Goal: Transaction & Acquisition: Purchase product/service

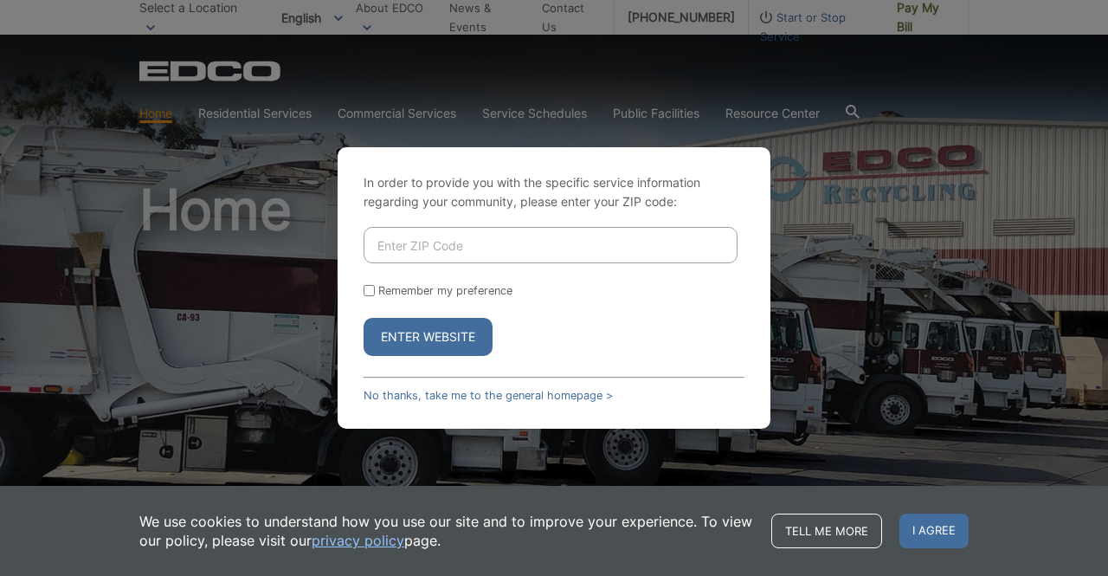
click at [426, 250] on input "Enter ZIP Code" at bounding box center [551, 245] width 374 height 36
type input "92040"
click at [441, 340] on button "Enter Website" at bounding box center [428, 337] width 129 height 38
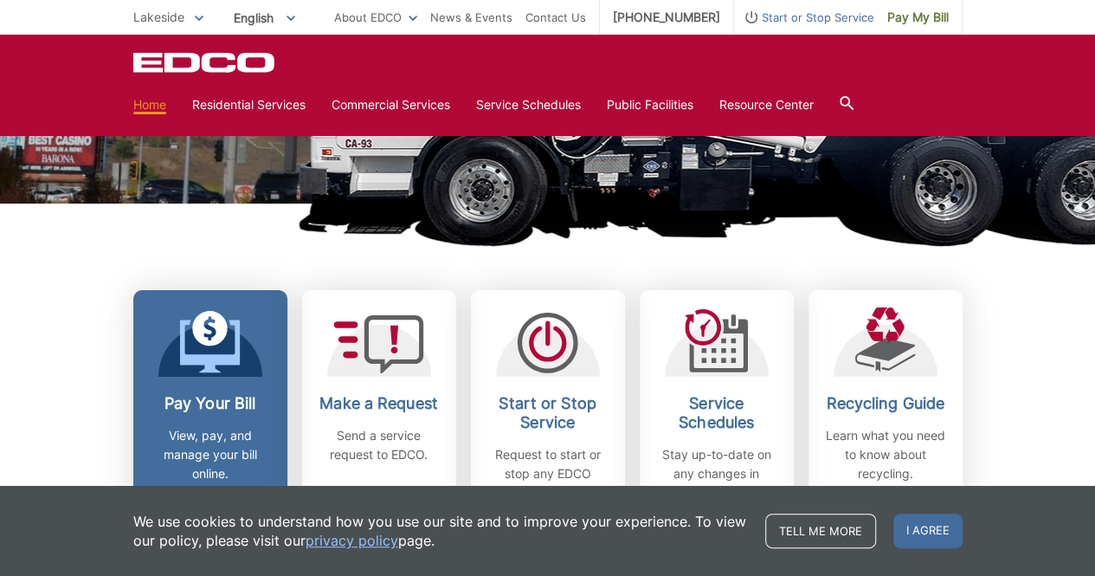
scroll to position [346, 0]
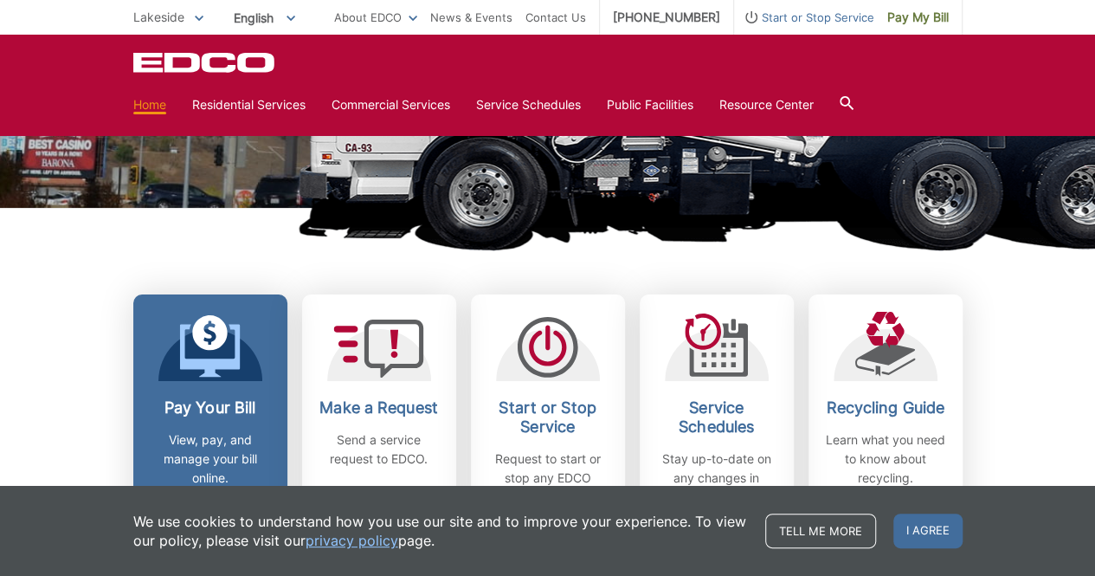
click at [216, 406] on h2 "Pay Your Bill" at bounding box center [210, 407] width 128 height 19
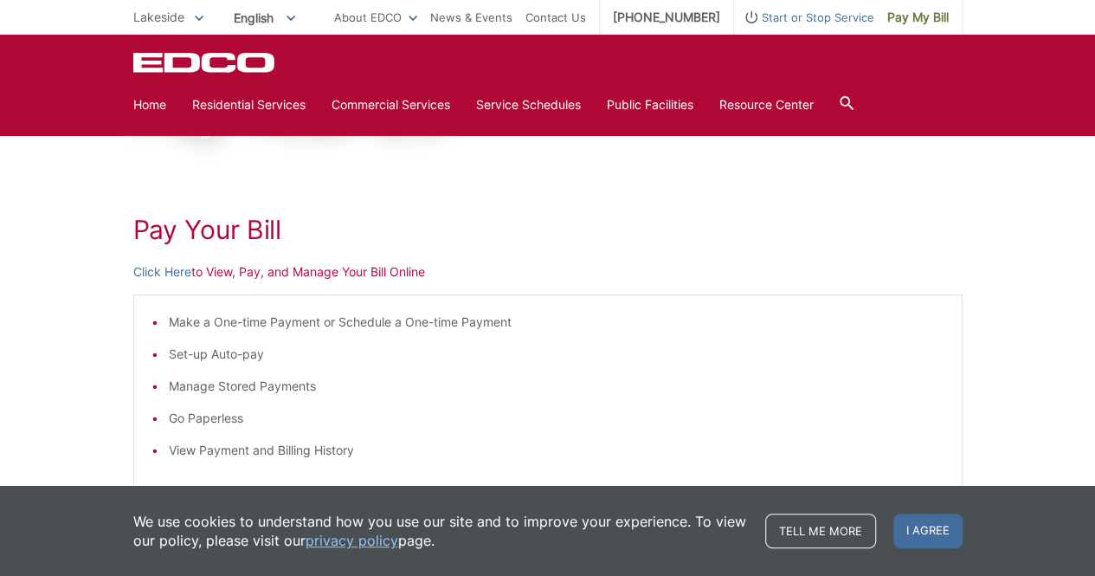
scroll to position [173, 0]
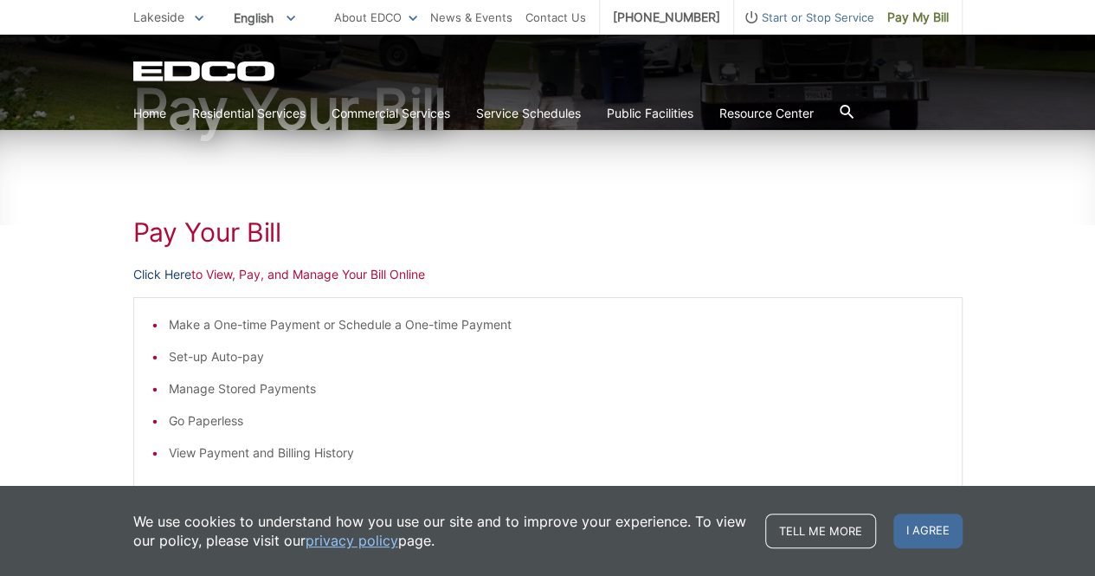
click at [166, 280] on link "Click Here" at bounding box center [162, 274] width 58 height 19
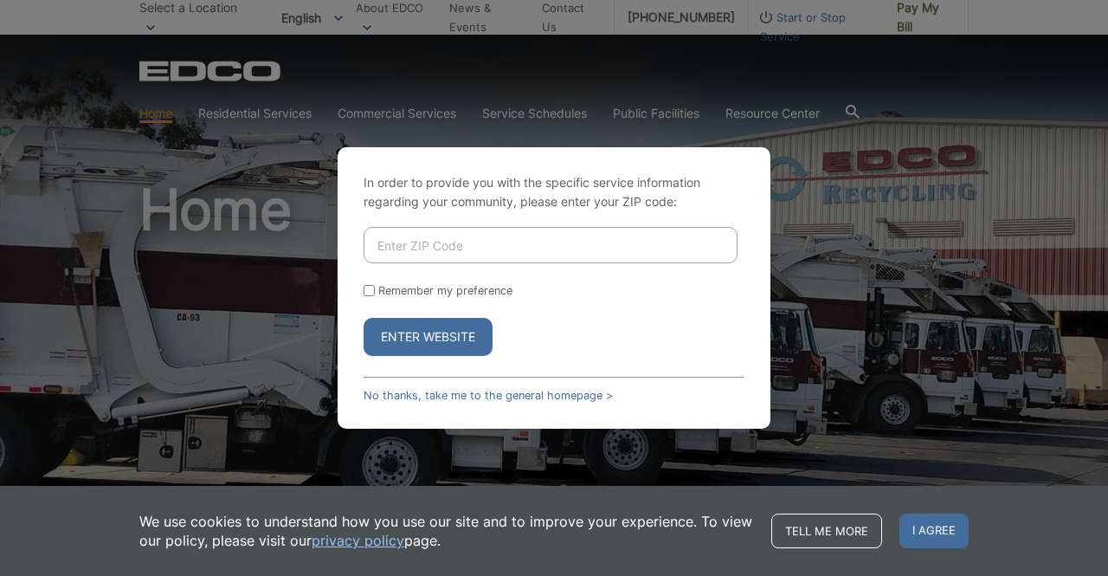
click at [416, 231] on input "Enter ZIP Code" at bounding box center [551, 245] width 374 height 36
type input "92040"
click at [452, 344] on button "Enter Website" at bounding box center [428, 337] width 129 height 38
click at [416, 246] on input "Enter ZIP Code" at bounding box center [551, 245] width 374 height 36
type input "92040"
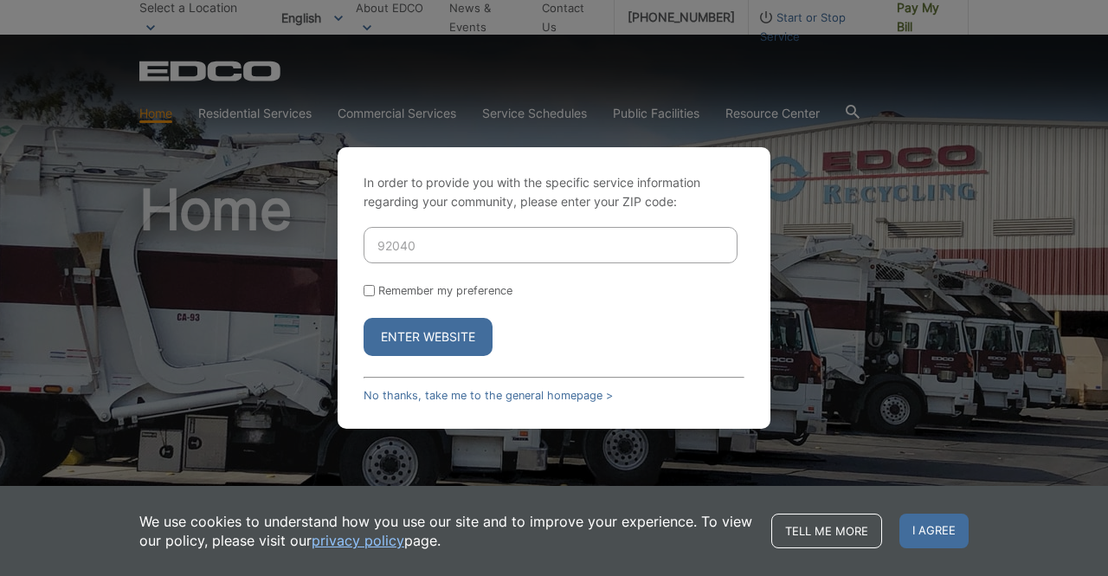
click at [403, 337] on button "Enter Website" at bounding box center [428, 337] width 129 height 38
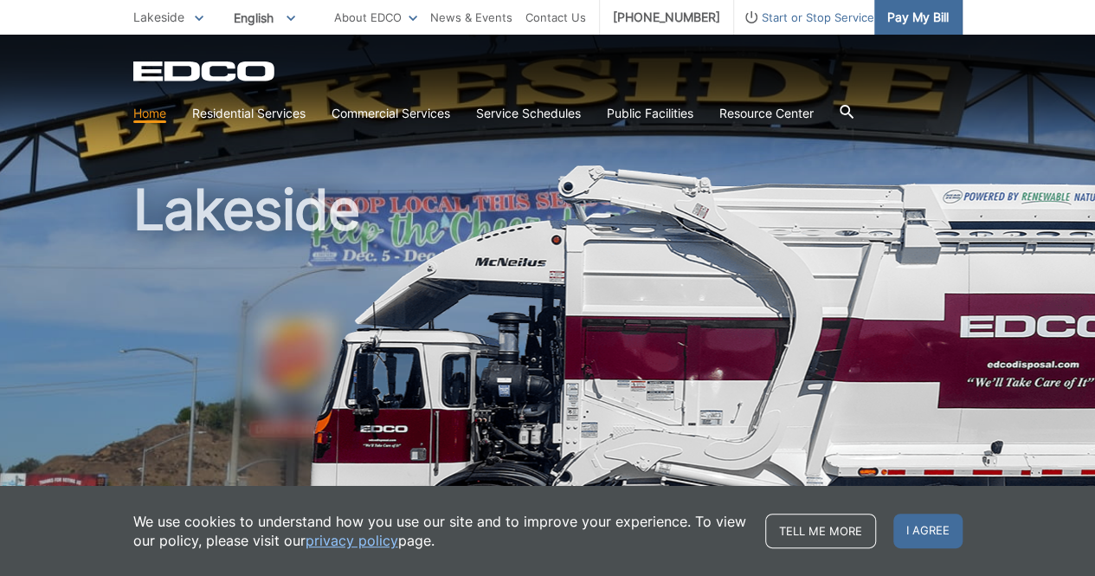
click at [922, 16] on span "Pay My Bill" at bounding box center [917, 17] width 61 height 19
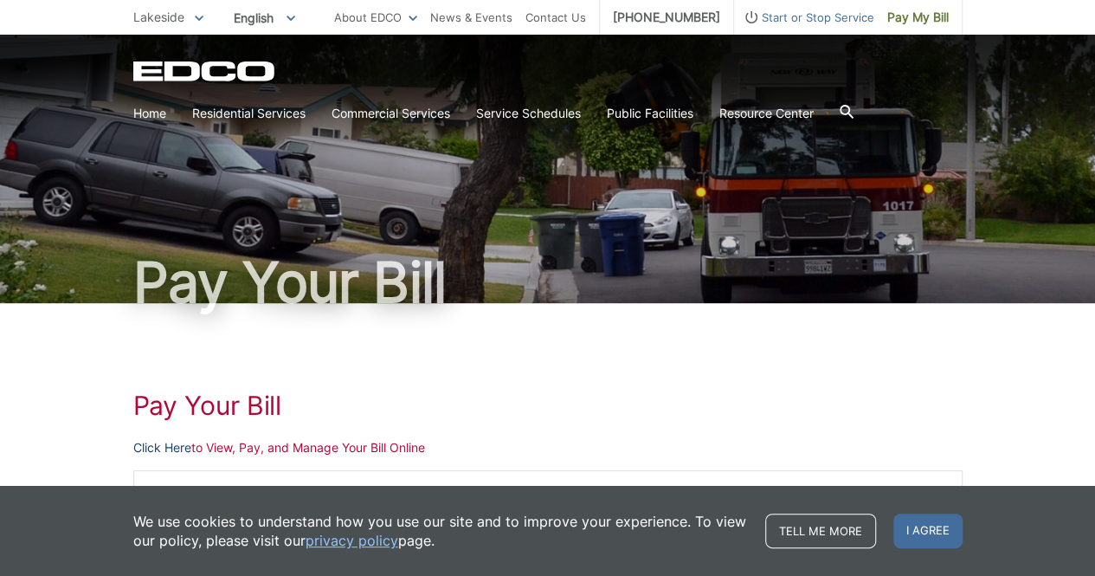
click at [155, 444] on link "Click Here" at bounding box center [162, 447] width 58 height 19
click at [931, 20] on span "Pay My Bill" at bounding box center [917, 17] width 61 height 19
click at [173, 448] on link "Click Here" at bounding box center [162, 447] width 58 height 19
